Goal: Transaction & Acquisition: Purchase product/service

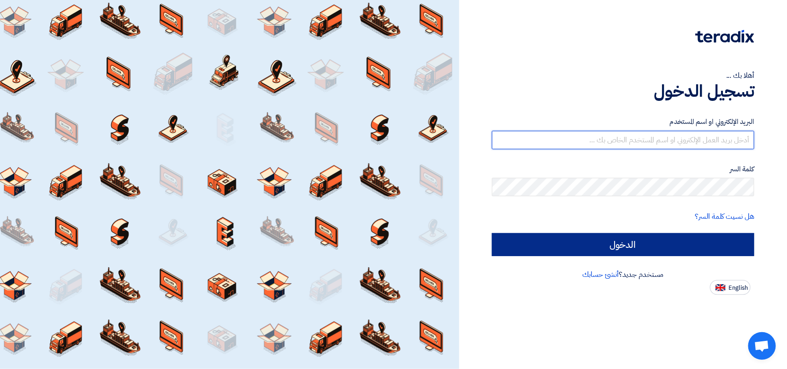
type input "[EMAIL_ADDRESS][DOMAIN_NAME]"
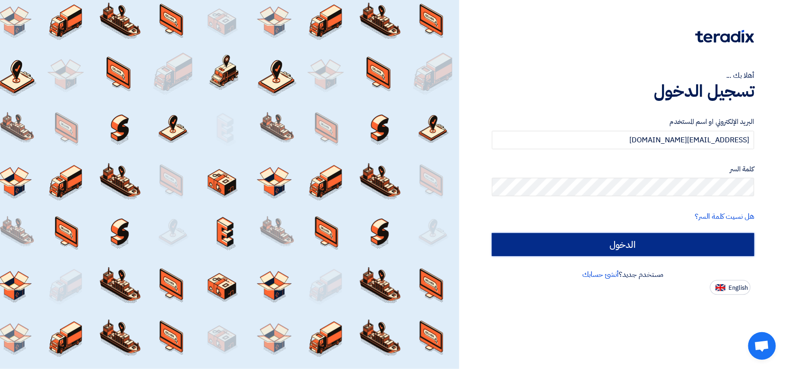
click at [660, 252] on input "الدخول" at bounding box center [623, 244] width 262 height 23
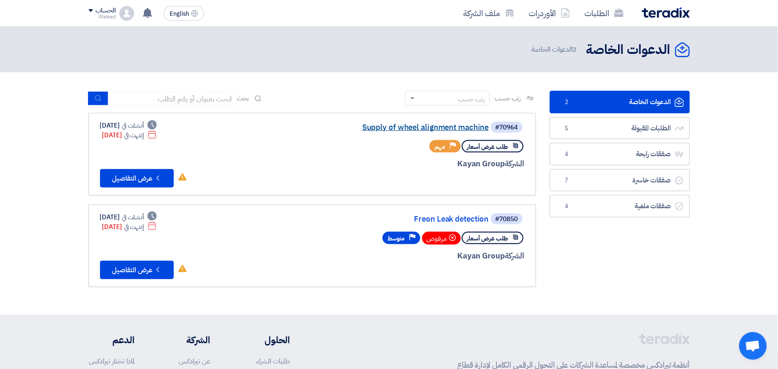
click at [412, 128] on link "Supply of wheel alignment machine" at bounding box center [397, 127] width 184 height 8
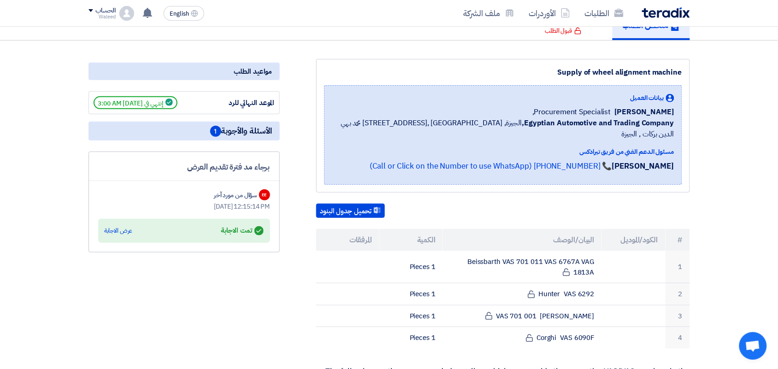
scroll to position [45, 0]
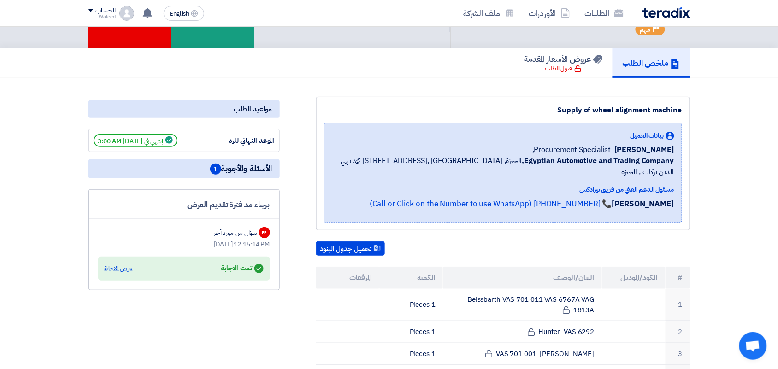
click at [112, 268] on div "عرض الاجابة" at bounding box center [119, 268] width 28 height 9
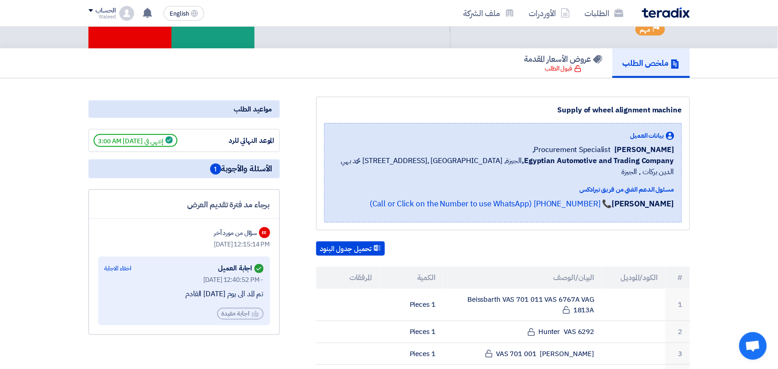
scroll to position [0, 0]
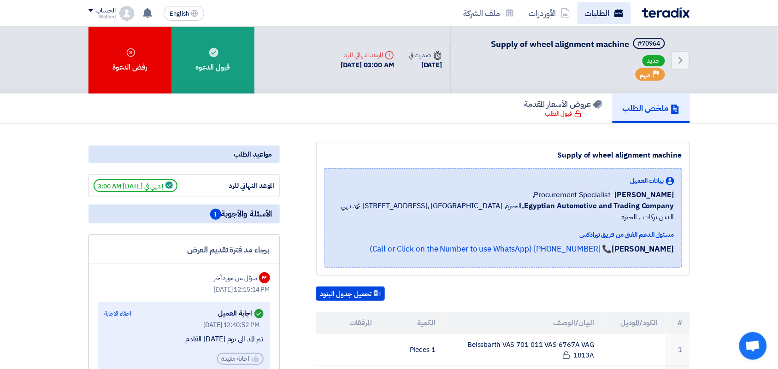
click at [602, 10] on link "الطلبات" at bounding box center [603, 13] width 53 height 22
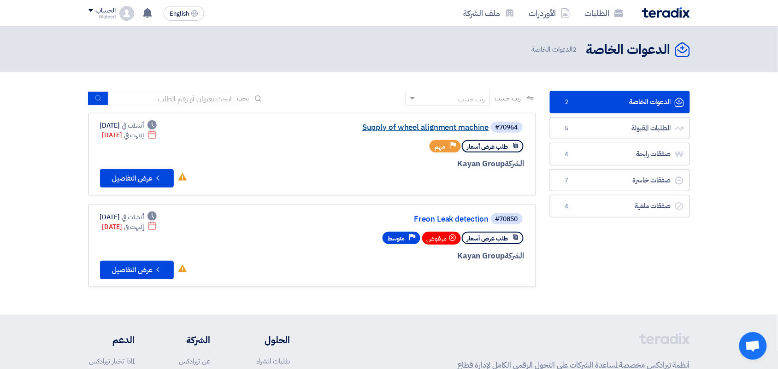
click at [440, 127] on link "Supply of wheel alignment machine" at bounding box center [397, 127] width 184 height 8
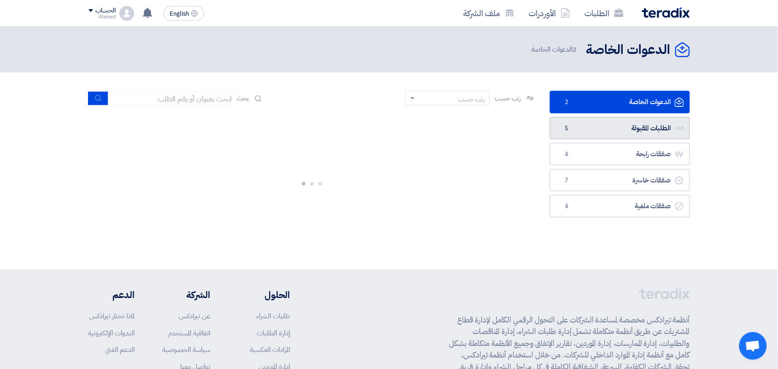
click at [616, 130] on link "الطلبات المقبولة الطلبات المقبولة 5" at bounding box center [620, 128] width 140 height 23
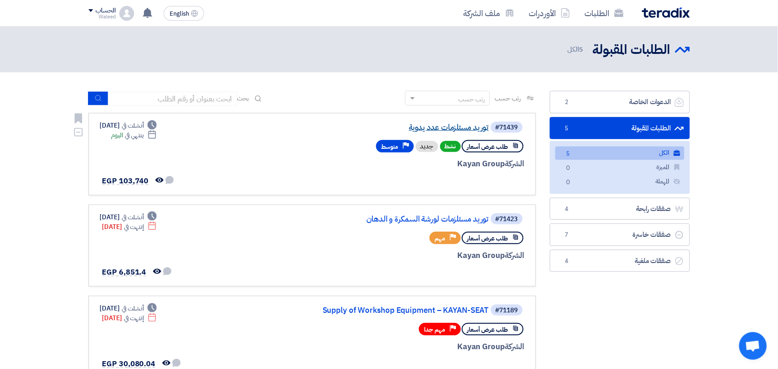
click at [453, 128] on link "توريد مستلزمات عدد يدوية" at bounding box center [397, 127] width 184 height 8
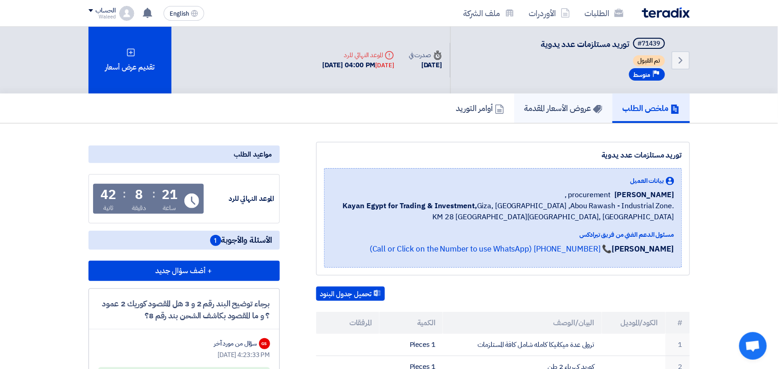
click at [540, 104] on h5 "عروض الأسعار المقدمة" at bounding box center [563, 108] width 78 height 11
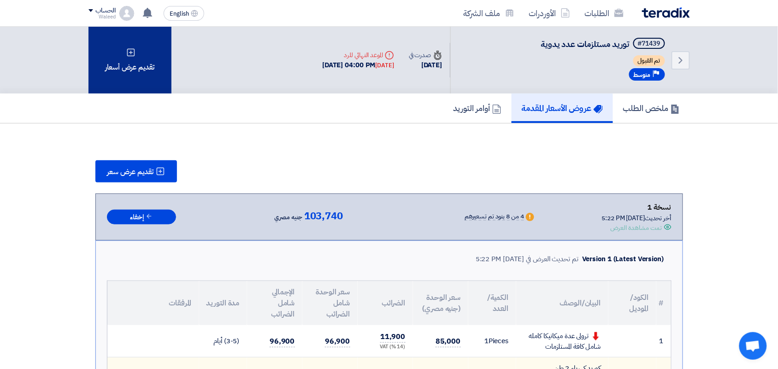
click at [128, 56] on div "تقديم عرض أسعار" at bounding box center [129, 60] width 83 height 67
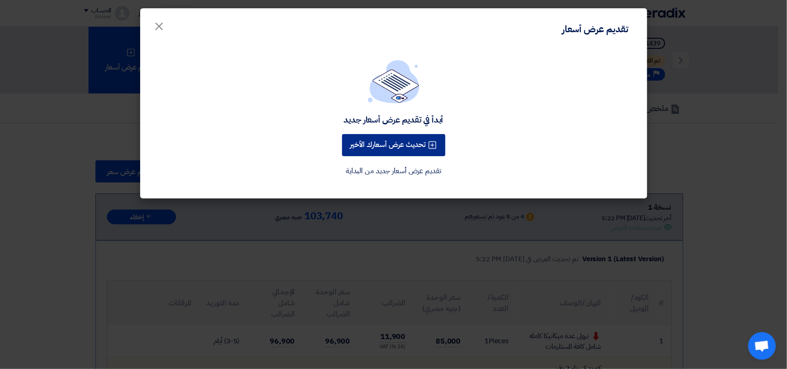
click at [400, 146] on button "تحديث عرض أسعارك الأخير" at bounding box center [393, 145] width 103 height 22
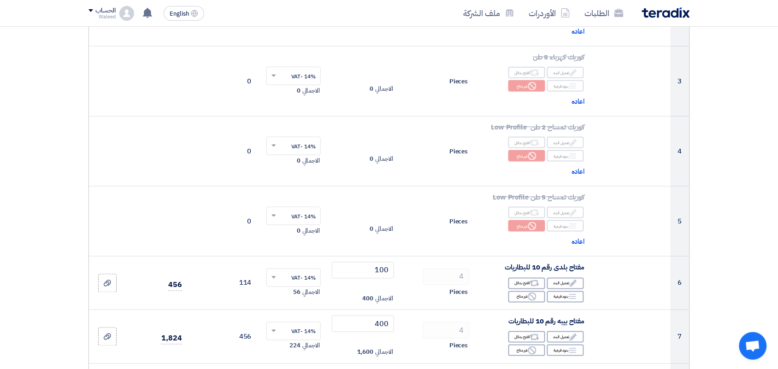
scroll to position [478, 0]
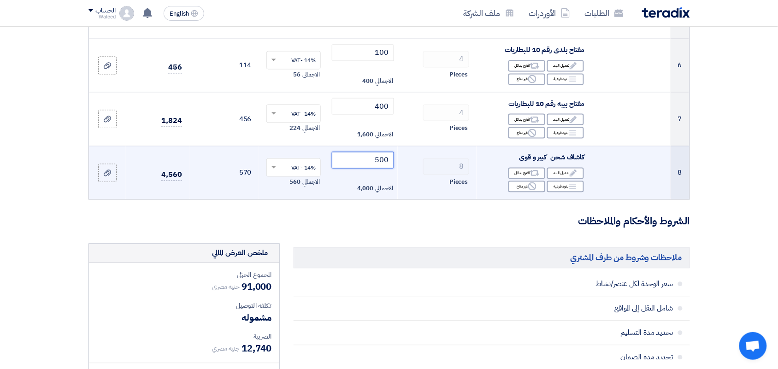
click at [352, 160] on input "500" at bounding box center [363, 160] width 62 height 17
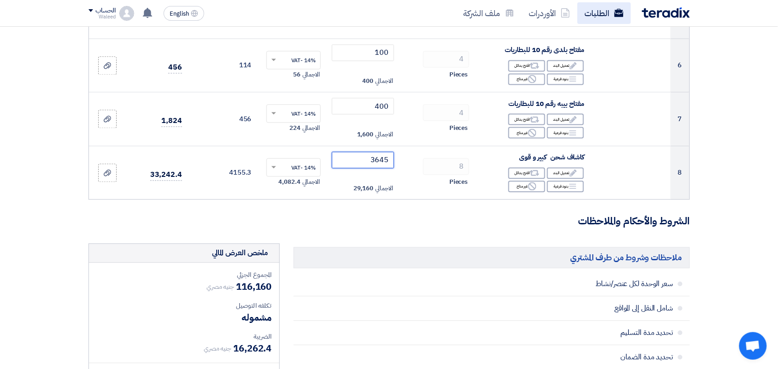
type input "3645"
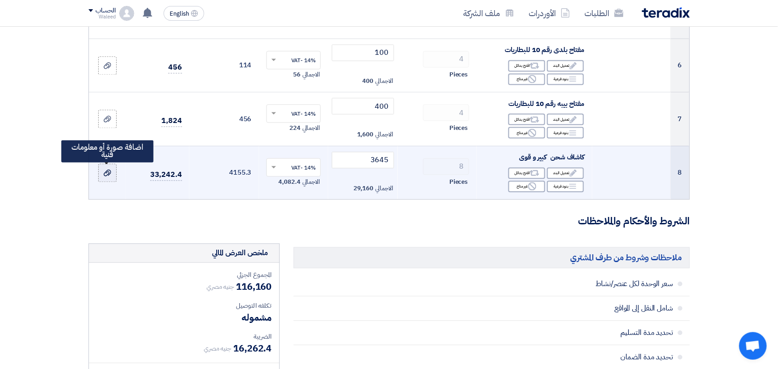
click at [107, 174] on icon at bounding box center [107, 173] width 7 height 7
click at [0, 0] on input "file" at bounding box center [0, 0] width 0 height 0
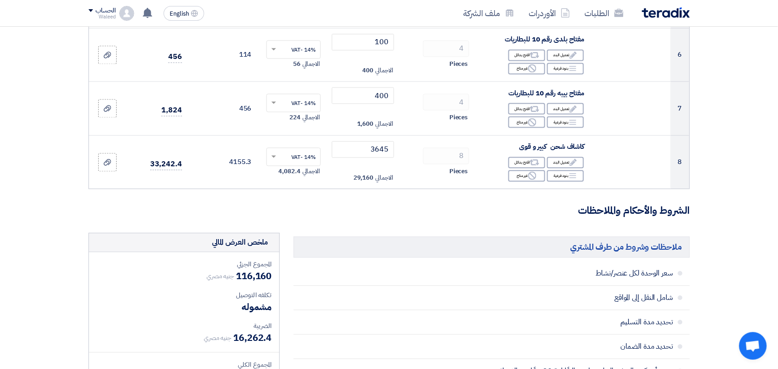
scroll to position [446, 0]
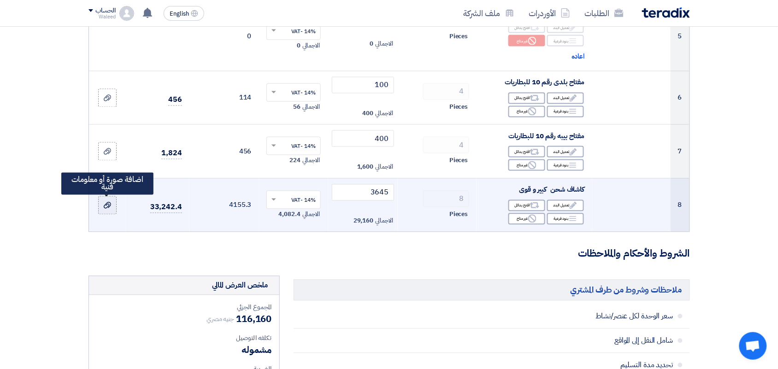
click at [105, 206] on use at bounding box center [107, 205] width 7 height 6
click at [0, 0] on input "file" at bounding box center [0, 0] width 0 height 0
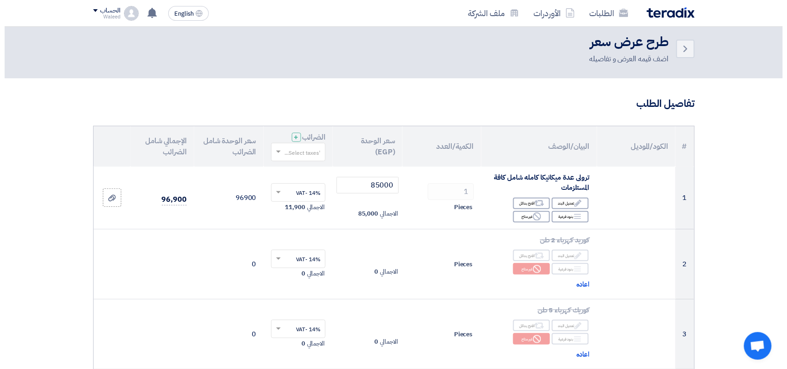
scroll to position [5, 0]
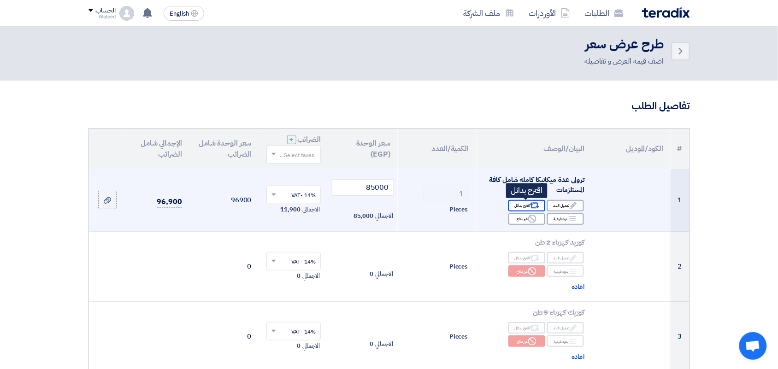
click at [525, 206] on div "Alternative اقترح بدائل" at bounding box center [526, 206] width 37 height 12
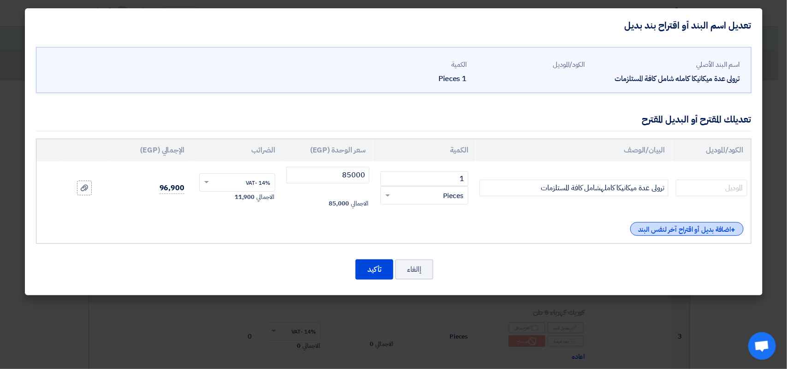
click at [684, 230] on div "+ اضافة بديل أو اقتراح آخر لنفس البند" at bounding box center [686, 229] width 113 height 14
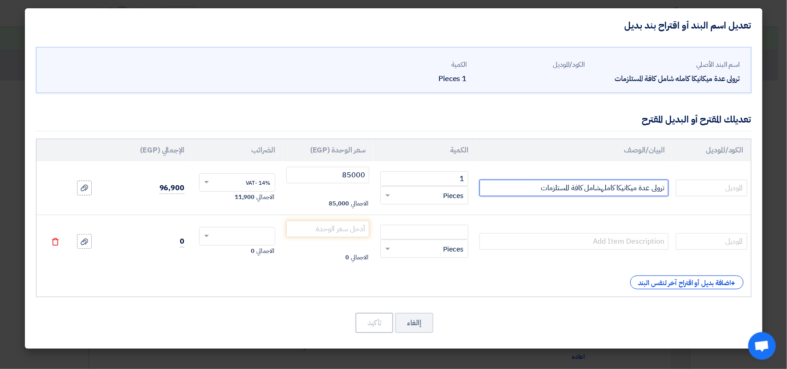
click at [528, 187] on input "ترولى عدة ميكانيكا كاملهشامل كافة المستلزمات" at bounding box center [573, 188] width 189 height 17
drag, startPoint x: 664, startPoint y: 189, endPoint x: 480, endPoint y: 197, distance: 184.5
click at [480, 197] on td "ترولى عدة ميكانيكا كاملهشامل كافة المستلزمات 227 قطعه 7 دورج" at bounding box center [574, 187] width 196 height 53
type input "ترولى عدة ميكانيكا كاملهشامل كافة المستلزمات 227 قطعه 7 دورج"
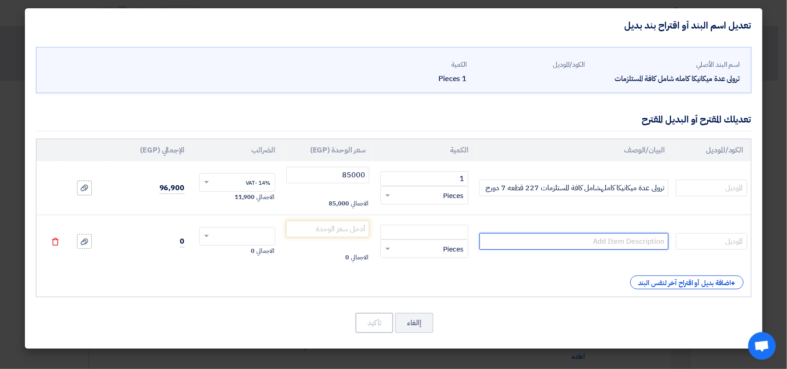
click at [546, 240] on input "text" at bounding box center [573, 241] width 189 height 17
paste input "ترولى عدة ميكانيكا كاملهشامل كافة المستلزمات 227 قطعه 7 دورج"
drag, startPoint x: 525, startPoint y: 243, endPoint x: 538, endPoint y: 242, distance: 12.5
click at [538, 242] on input "ترولى عدة ميكانيكا كاملهشامل كافة المستلزمات 227 قطعه 7 دورج" at bounding box center [573, 241] width 189 height 17
type input "ترولى عدة ميكانيكا كاملهشامل كافة المستلزمات 343 قطعه 7 دورج"
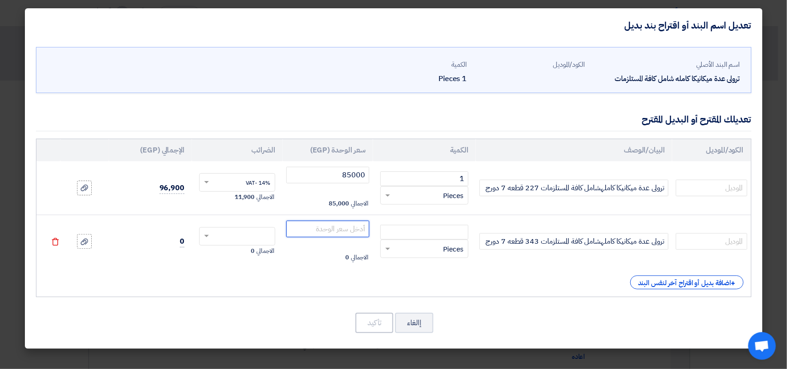
click at [319, 227] on input "number" at bounding box center [327, 229] width 83 height 17
type input "90000"
click at [207, 236] on span at bounding box center [206, 236] width 5 height 3
click at [207, 236] on span at bounding box center [206, 236] width 5 height 2
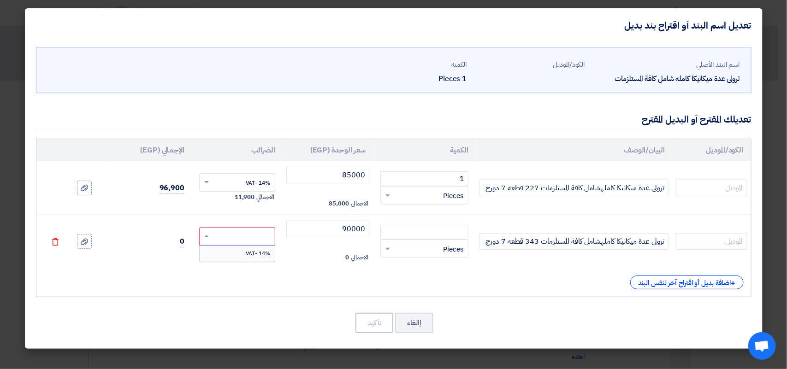
click at [238, 254] on div "14% -VAT" at bounding box center [237, 254] width 75 height 16
click at [482, 245] on input "ترولى عدة ميكانيكا كاملهشامل كافة المستلزمات 343 قطعه 7 دورج" at bounding box center [573, 241] width 189 height 17
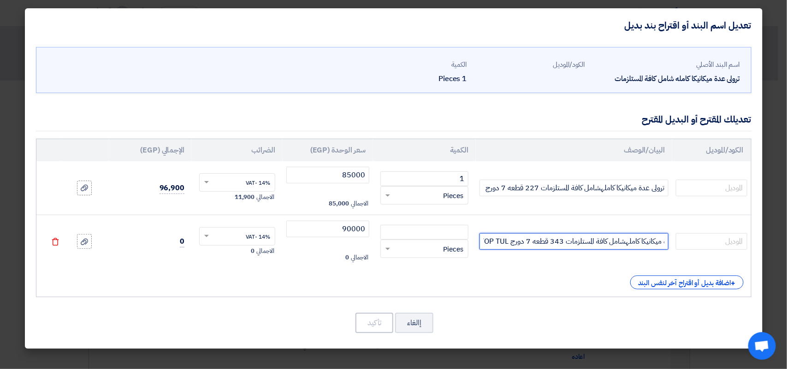
scroll to position [0, -29]
type input "ترولى عدة ميكانيكا كاملهشامل كافة المستلزمات 343 قطعه 7 دورج TOP TUL"
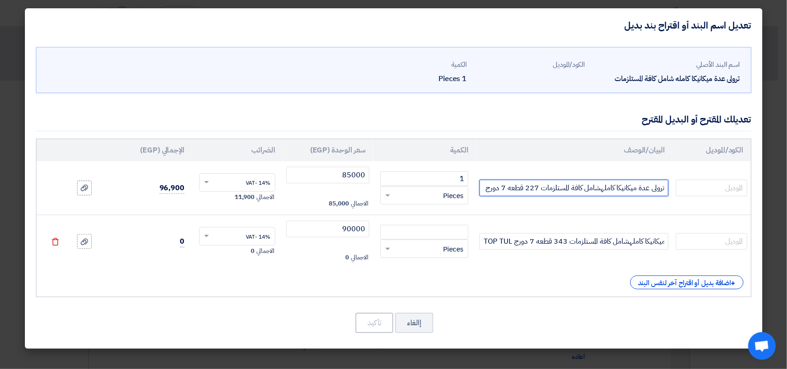
scroll to position [0, 0]
click at [481, 190] on input "ترولى عدة ميكانيكا كاملهشامل كافة المستلزمات 227 قطعه 7 دورج" at bounding box center [573, 188] width 189 height 17
type input "ترولى عدة ميكانيكا كاملهشامل كافة المستلزمات 227 قطعه 7 دورجTOP TUL"
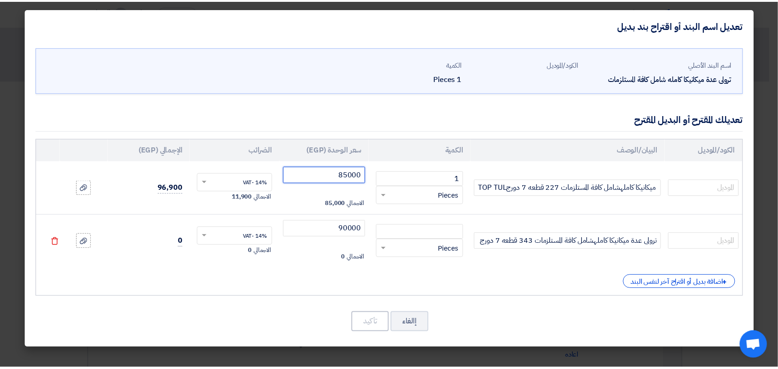
scroll to position [0, 0]
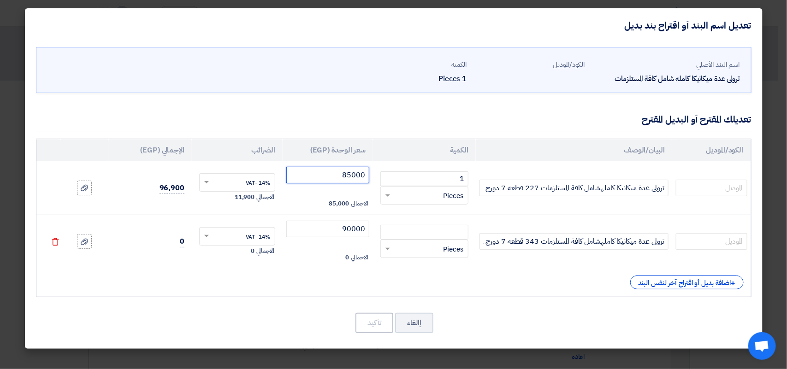
click at [351, 176] on input "85000" at bounding box center [327, 175] width 83 height 17
click at [323, 181] on input "85000" at bounding box center [327, 175] width 83 height 17
click at [351, 176] on input "85000" at bounding box center [327, 175] width 83 height 17
click at [335, 176] on input "85000" at bounding box center [327, 175] width 83 height 17
click at [347, 176] on input "85000" at bounding box center [327, 175] width 83 height 17
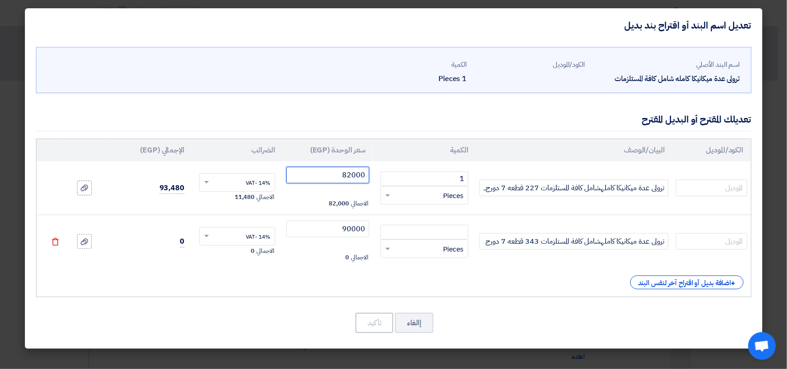
click at [355, 174] on input "82000" at bounding box center [327, 175] width 83 height 17
type input "82800"
click at [286, 284] on div "+ اضافة بديل أو اقتراح آخر لنفس البند" at bounding box center [394, 283] width 700 height 14
click at [439, 233] on input "number" at bounding box center [424, 232] width 88 height 15
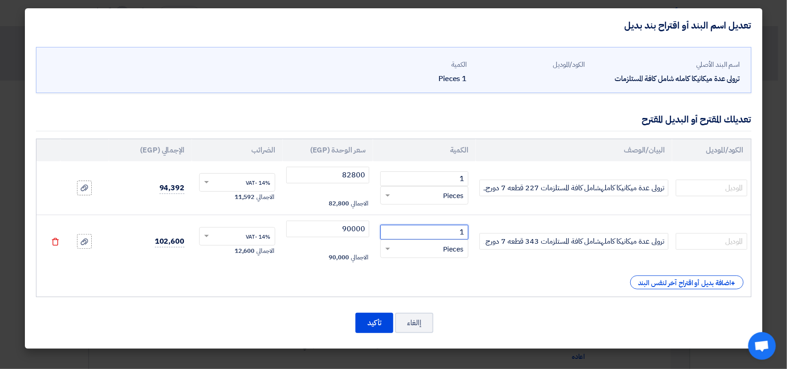
type input "1"
click at [282, 295] on div "الكود/الموديل البيان/الوصف الكمية سعر الوحدة (EGP) الضرائب الإجمالي (EGP) 1 ×" at bounding box center [393, 218] width 715 height 159
click at [83, 189] on use at bounding box center [84, 188] width 7 height 6
click at [0, 0] on input "file" at bounding box center [0, 0] width 0 height 0
click at [83, 242] on use at bounding box center [84, 241] width 7 height 6
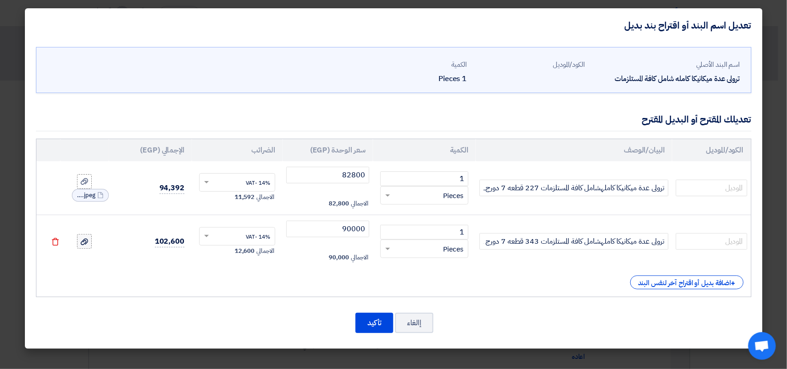
click at [0, 0] on input "file" at bounding box center [0, 0] width 0 height 0
click at [712, 189] on input "text" at bounding box center [711, 188] width 71 height 17
click at [511, 308] on div "اسم البند الأصلي ترولى عدة ميكانيكا كامله شامل كافة المستلزمات الكود/الموديل ال…" at bounding box center [393, 195] width 737 height 307
click at [376, 321] on button "تأكيد" at bounding box center [374, 323] width 38 height 20
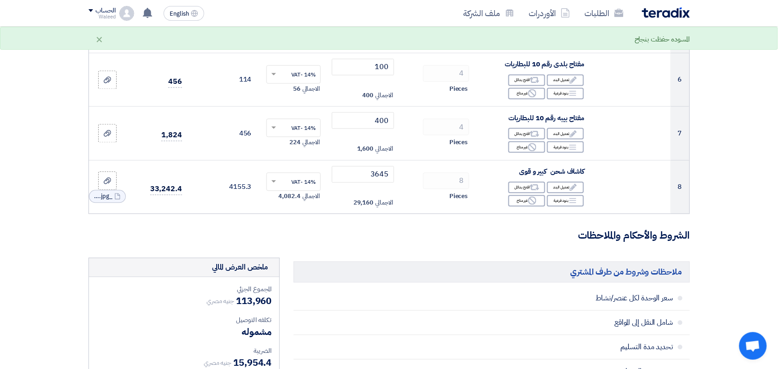
scroll to position [471, 0]
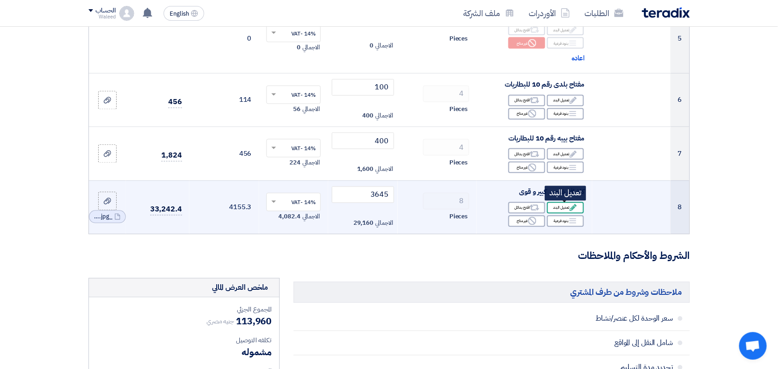
click at [559, 210] on div "Edit تعديل البند" at bounding box center [565, 208] width 37 height 12
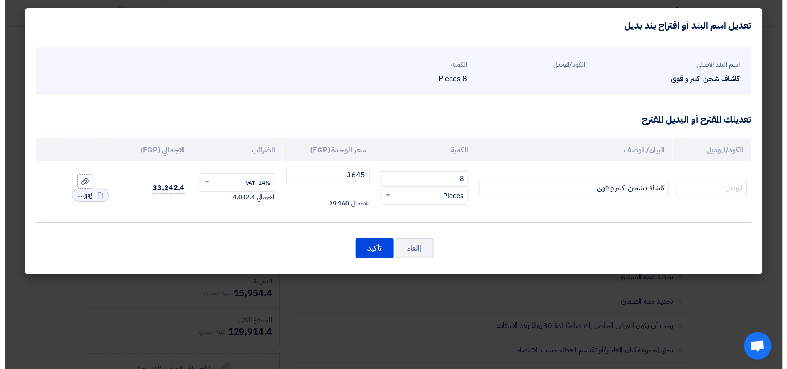
scroll to position [381, 0]
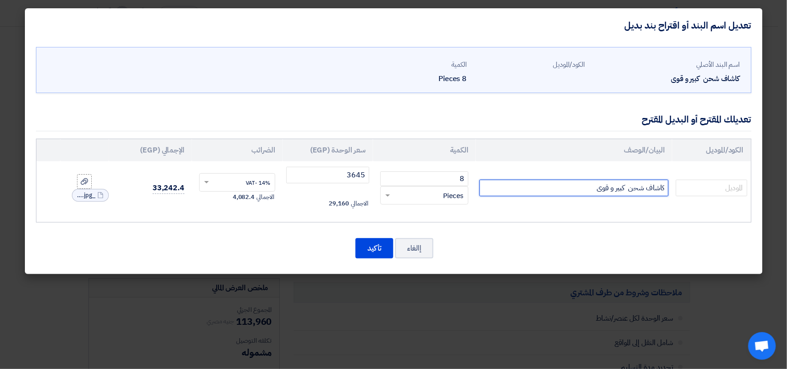
click at [569, 185] on input "كاشاف شحن كبير و قوى" at bounding box center [573, 188] width 189 height 17
paste input "بلادوس رفيع شحن بطاريه 15 وات LED"
click at [597, 187] on input "كاشاف شحن كبير و قوى بلادوس رفيع شحن بطاريه 15 وات LED" at bounding box center [573, 188] width 189 height 17
type input "كاشاف شحن كبير و قوىTOP TUL بلادوس رفيع شحن بطاريه 15 وات LED"
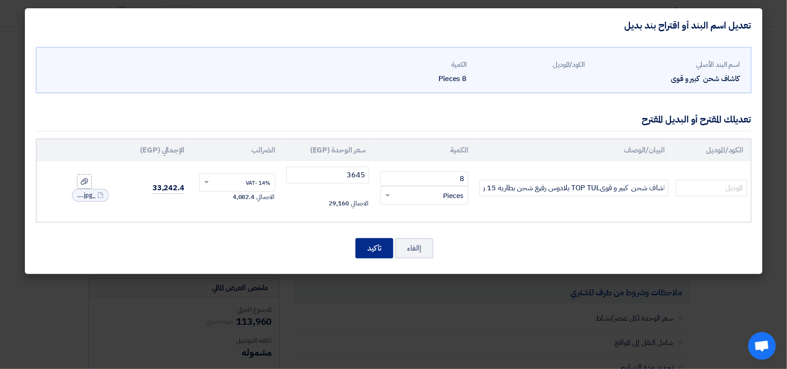
scroll to position [0, 0]
click at [379, 247] on button "تأكيد" at bounding box center [374, 248] width 38 height 20
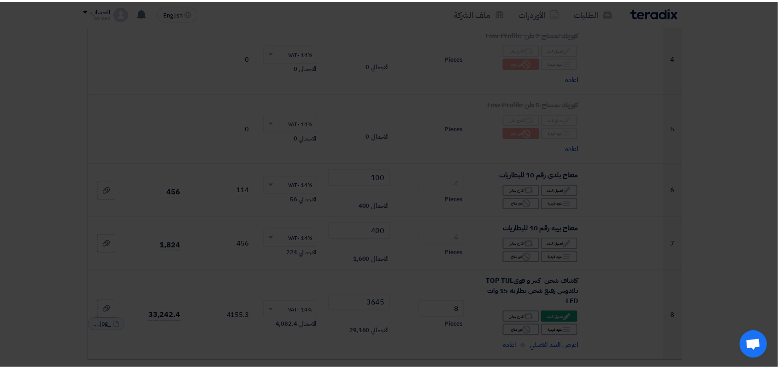
scroll to position [471, 0]
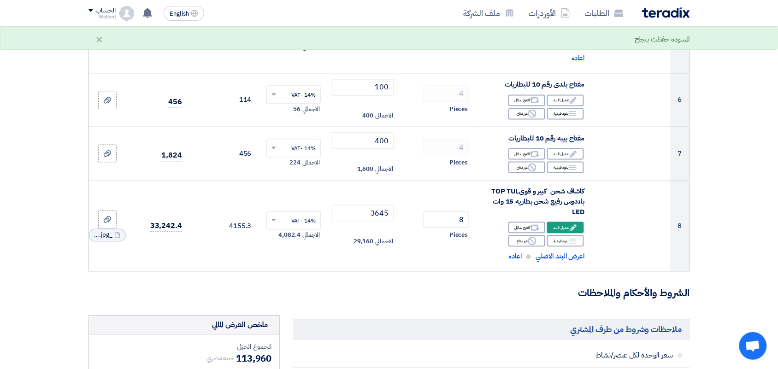
drag, startPoint x: 276, startPoint y: 242, endPoint x: 392, endPoint y: 303, distance: 130.5
click at [323, 259] on td "14% -VAT × الاجمالي 4,082.4" at bounding box center [294, 226] width 70 height 91
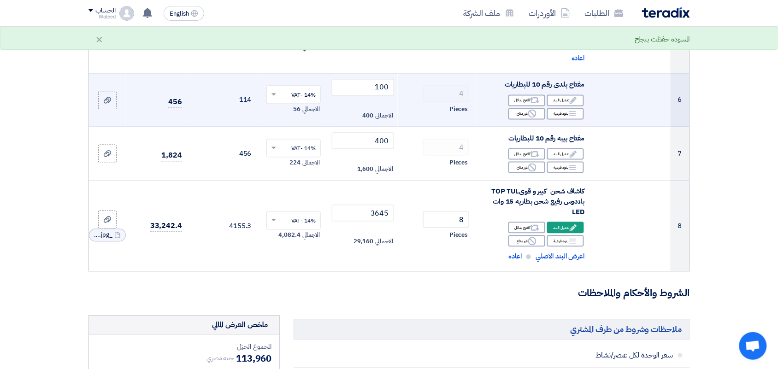
drag, startPoint x: 376, startPoint y: 192, endPoint x: 647, endPoint y: 82, distance: 292.7
click at [392, 183] on td "3645 الاجمالي 29,160" at bounding box center [363, 226] width 70 height 91
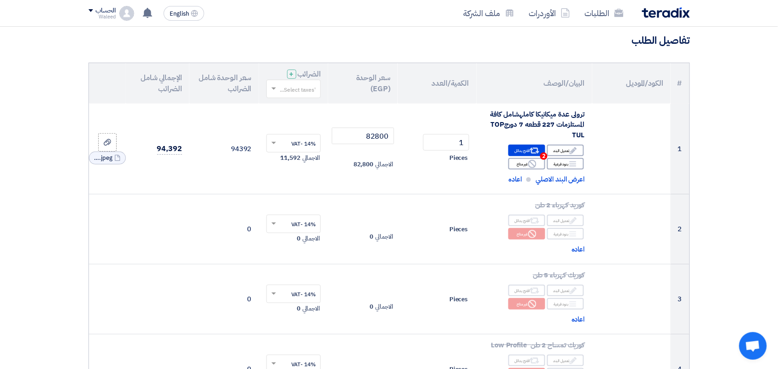
scroll to position [0, 0]
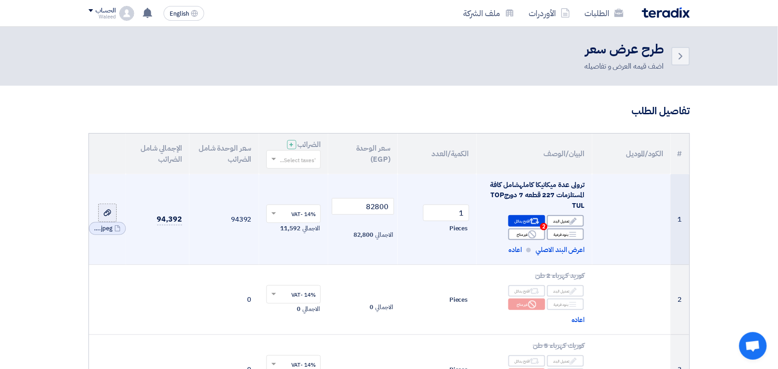
click at [107, 214] on icon at bounding box center [107, 212] width 7 height 7
click at [0, 0] on input "file" at bounding box center [0, 0] width 0 height 0
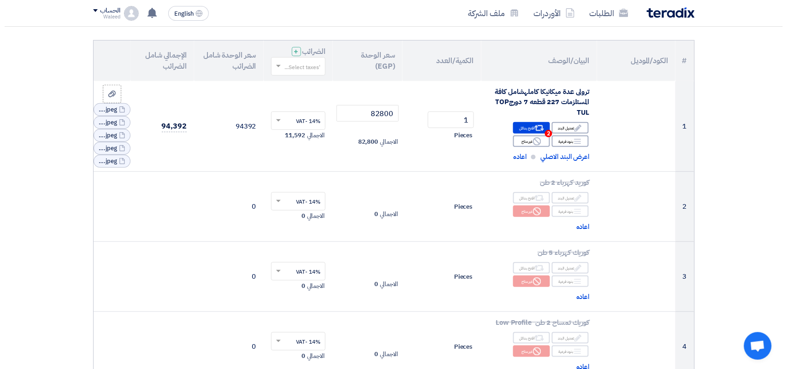
scroll to position [59, 0]
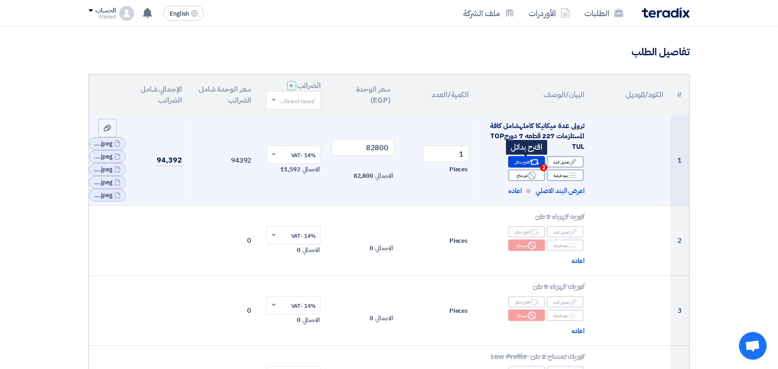
click at [520, 162] on div "Alternative اقترح بدائل 2" at bounding box center [526, 162] width 37 height 12
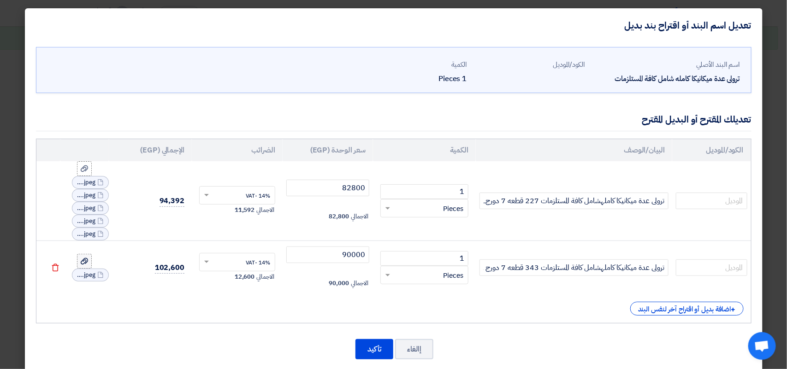
click at [85, 259] on icon at bounding box center [84, 261] width 7 height 7
click at [0, 0] on input "file" at bounding box center [0, 0] width 0 height 0
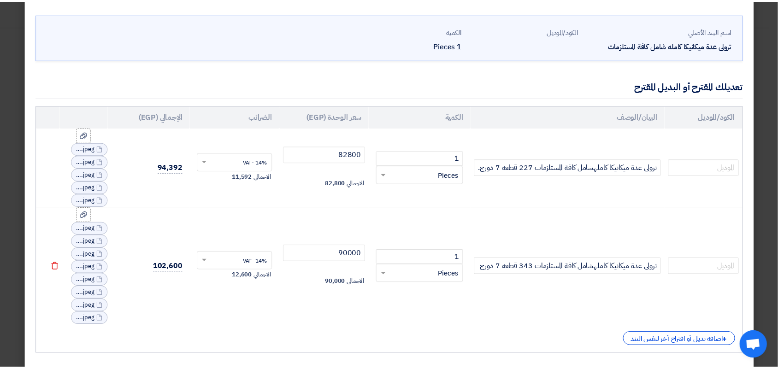
scroll to position [79, 0]
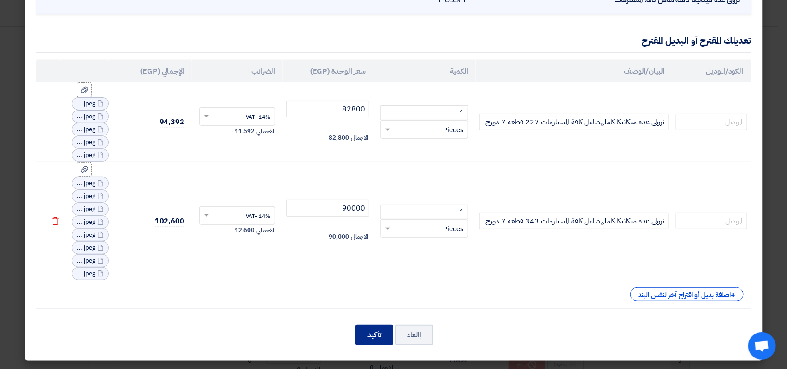
click at [381, 333] on button "تأكيد" at bounding box center [374, 335] width 38 height 20
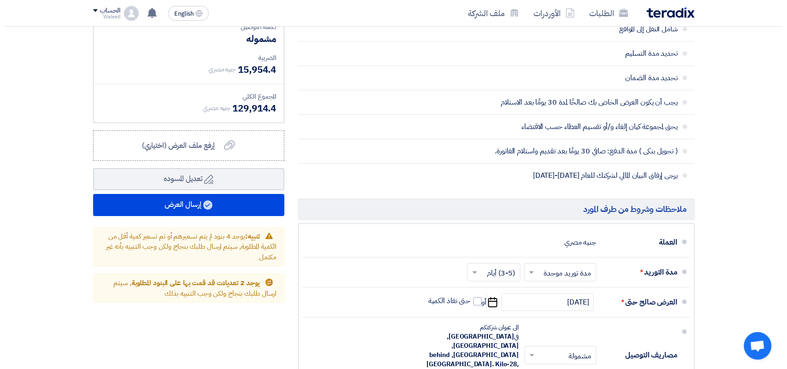
scroll to position [820, 0]
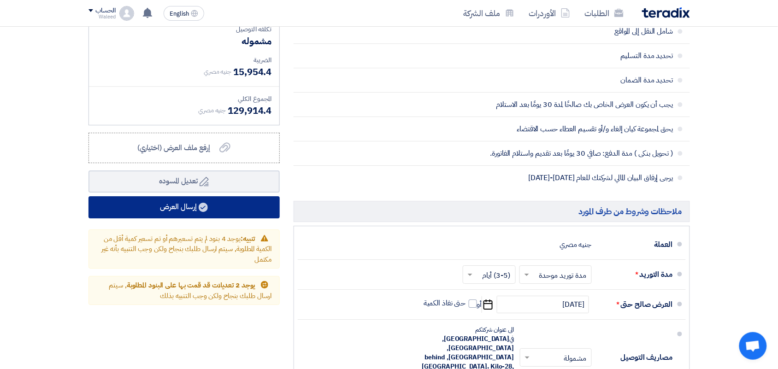
click at [192, 206] on button "إرسال العرض" at bounding box center [183, 207] width 191 height 22
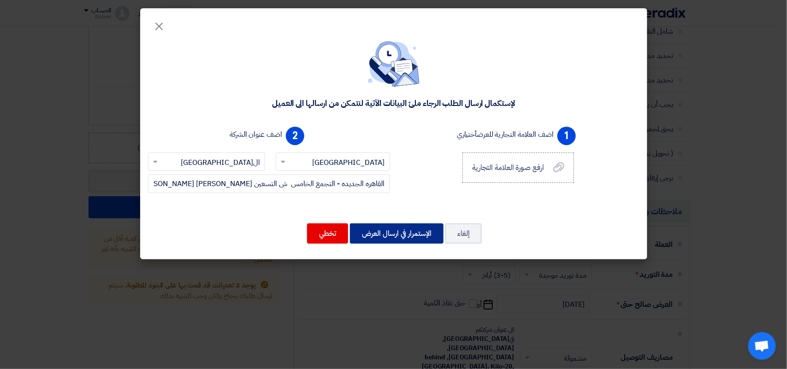
click at [383, 229] on button "الإستمرار في ارسال العرض" at bounding box center [397, 233] width 94 height 20
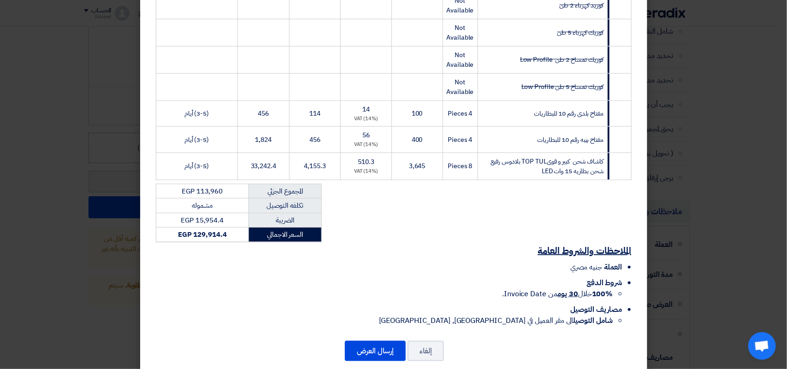
scroll to position [259, 0]
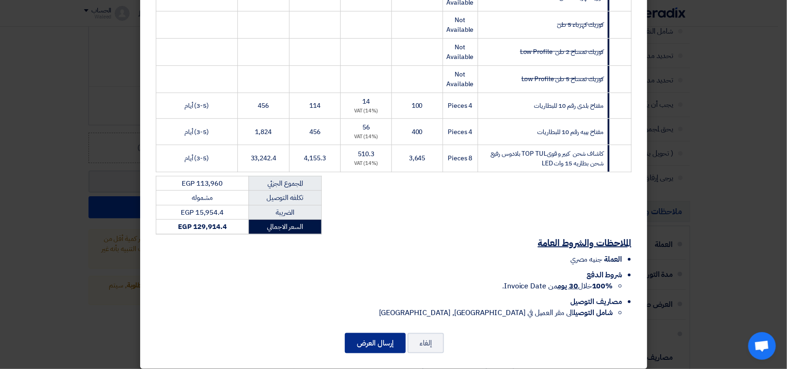
click at [376, 333] on button "إرسال العرض" at bounding box center [375, 343] width 61 height 20
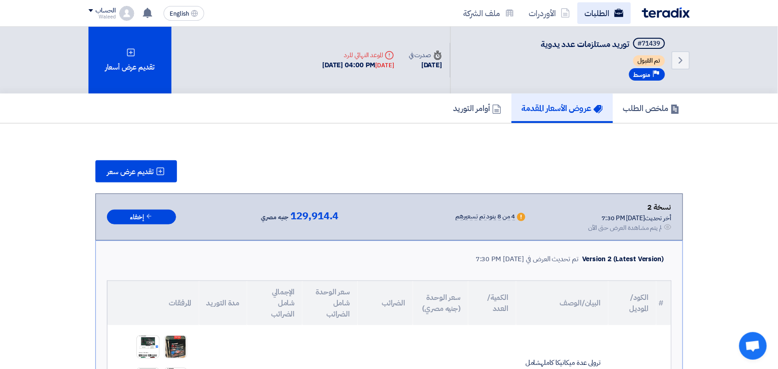
click at [597, 12] on link "الطلبات" at bounding box center [603, 13] width 53 height 22
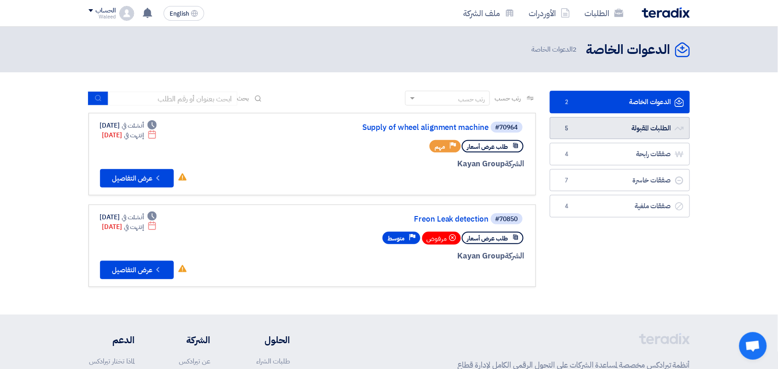
click at [594, 124] on link "الطلبات المقبولة الطلبات المقبولة 5" at bounding box center [620, 128] width 140 height 23
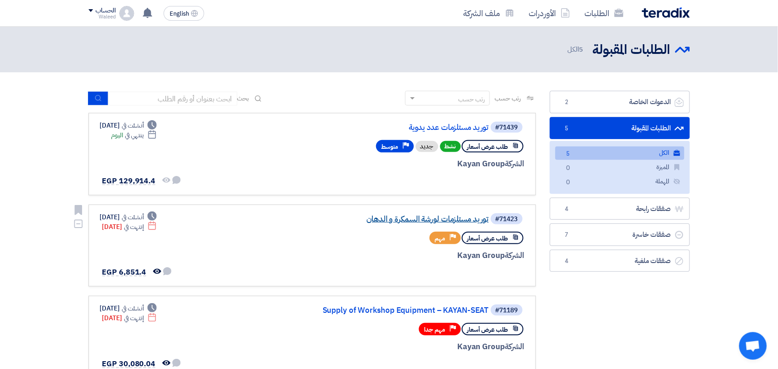
click at [445, 218] on link "توريد مستلزمات لورشة السمكرة و الدهان" at bounding box center [397, 219] width 184 height 8
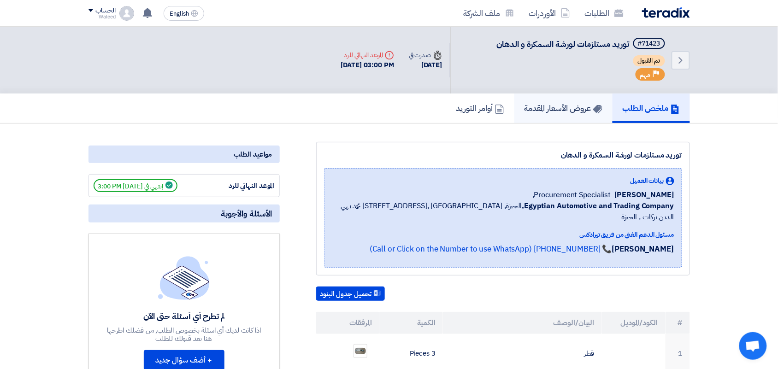
click at [545, 107] on h5 "عروض الأسعار المقدمة" at bounding box center [563, 108] width 78 height 11
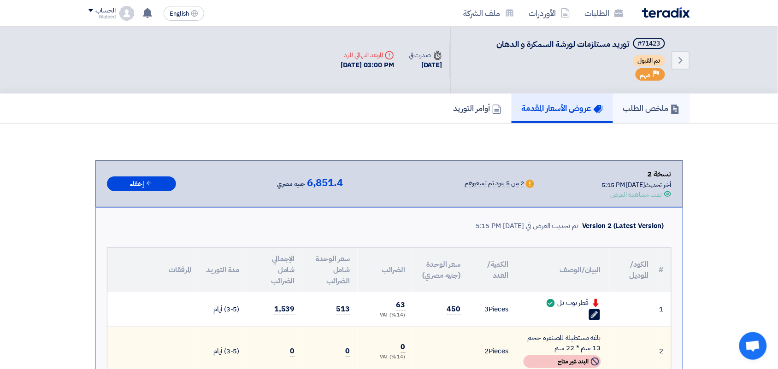
click at [641, 107] on h5 "ملخص الطلب" at bounding box center [651, 108] width 57 height 11
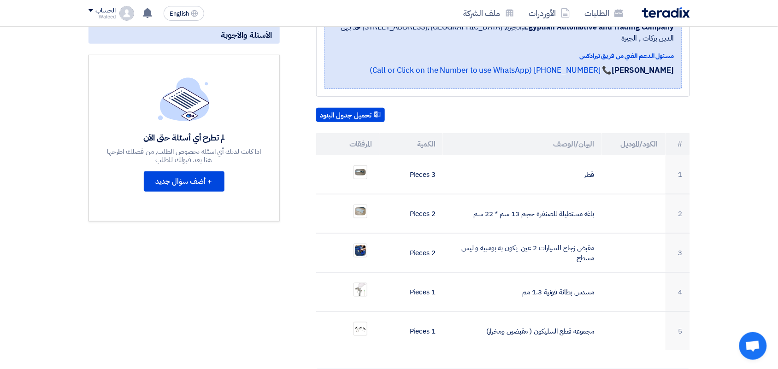
scroll to position [181, 0]
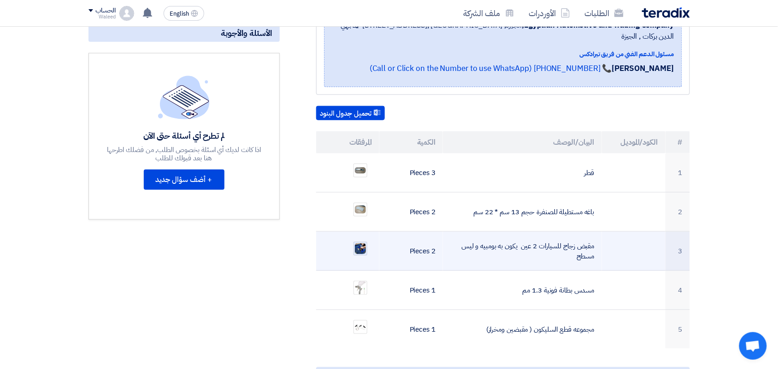
click at [360, 242] on img at bounding box center [360, 248] width 13 height 13
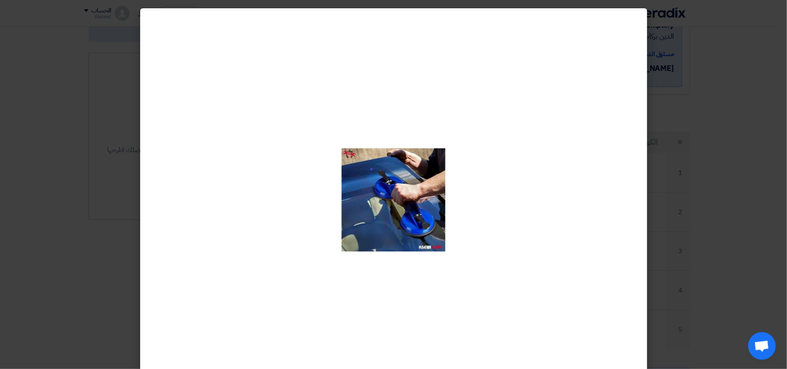
click at [406, 194] on img at bounding box center [393, 199] width 104 height 103
